Goal: Task Accomplishment & Management: Use online tool/utility

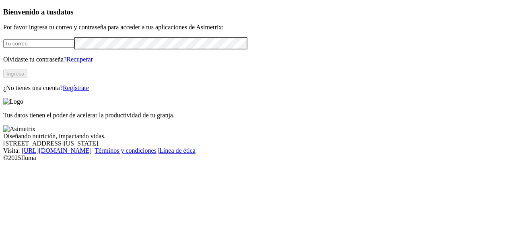
type input "[EMAIL_ADDRESS][DOMAIN_NAME]"
click at [27, 78] on button "Ingresa" at bounding box center [15, 74] width 24 height 8
